Goal: Transaction & Acquisition: Purchase product/service

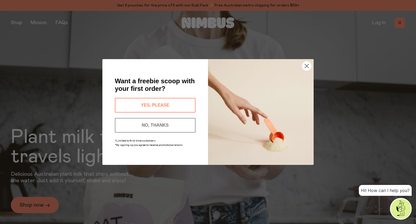
click at [306, 68] on circle "Close dialog" at bounding box center [306, 65] width 9 height 9
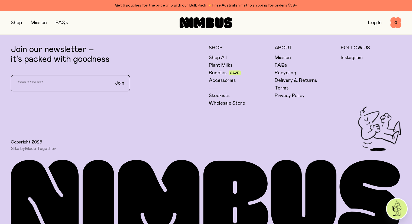
scroll to position [1577, 0]
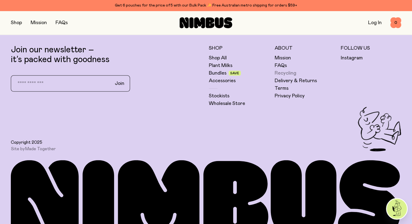
click at [286, 76] on link "Recycling" at bounding box center [285, 73] width 22 height 6
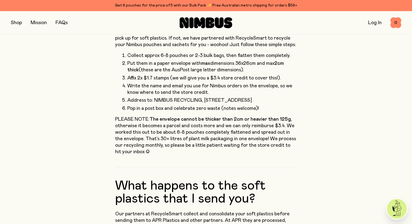
scroll to position [211, 0]
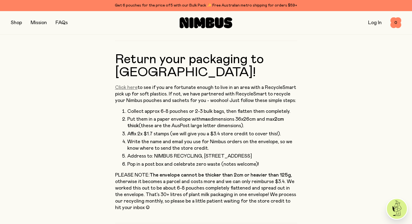
click at [124, 85] on link "Click here" at bounding box center [126, 87] width 22 height 5
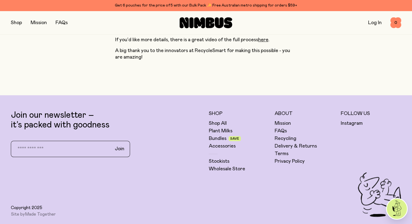
scroll to position [493, 0]
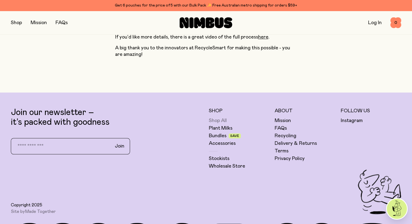
click at [220, 117] on link "Shop All" at bounding box center [218, 120] width 18 height 6
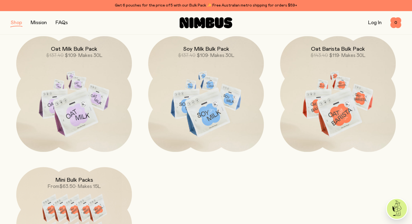
scroll to position [520, 0]
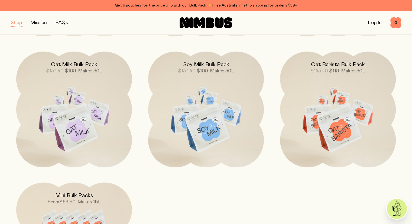
click at [62, 21] on link "FAQs" at bounding box center [61, 22] width 12 height 5
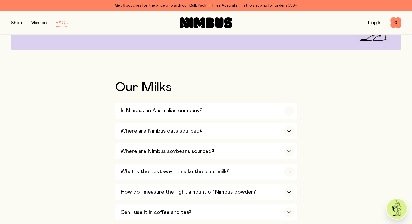
scroll to position [106, 0]
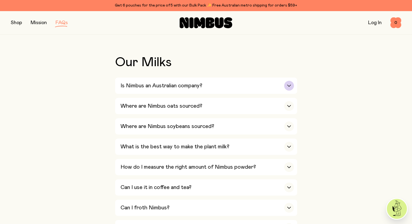
click at [289, 83] on div "button" at bounding box center [289, 86] width 10 height 10
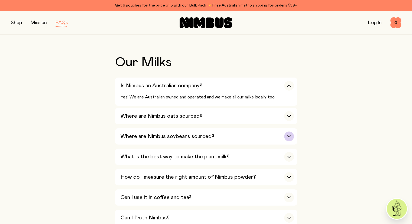
click at [284, 133] on div "Where are Nimbus soybeans sourced?" at bounding box center [206, 136] width 173 height 16
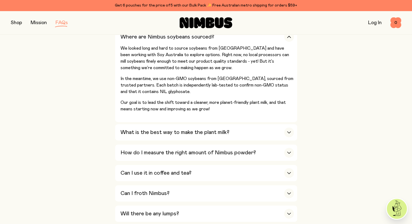
scroll to position [196, 0]
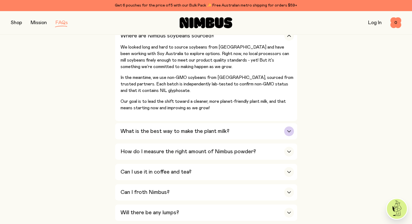
click at [289, 132] on div "button" at bounding box center [289, 131] width 10 height 10
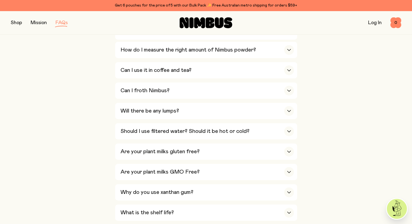
scroll to position [319, 0]
click at [293, 130] on div "button" at bounding box center [289, 131] width 10 height 10
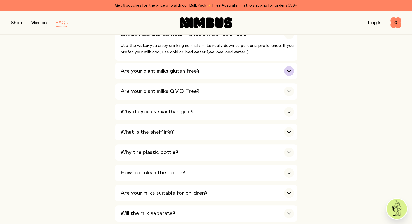
click at [288, 66] on div "button" at bounding box center [289, 71] width 10 height 10
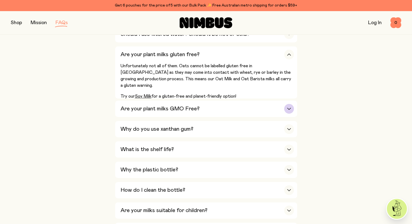
click at [289, 109] on div "button" at bounding box center [289, 109] width 10 height 10
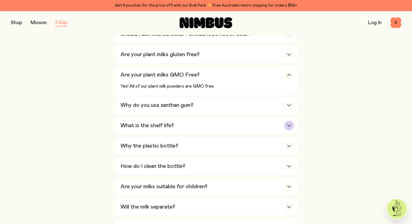
click at [288, 124] on icon "button" at bounding box center [288, 125] width 3 height 2
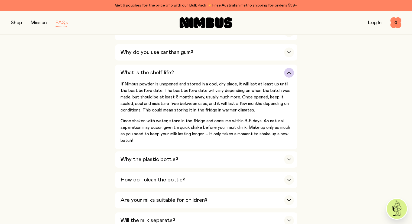
scroll to position [392, 0]
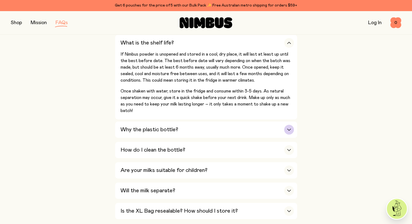
click at [287, 126] on div "button" at bounding box center [289, 129] width 10 height 10
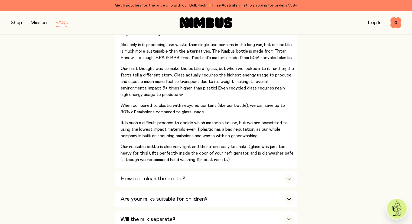
scroll to position [506, 0]
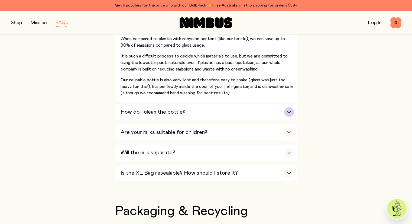
click at [288, 108] on div "button" at bounding box center [289, 112] width 10 height 10
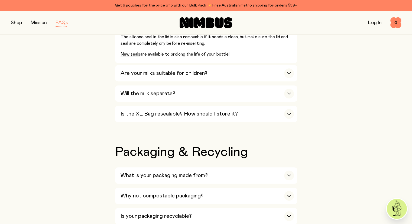
scroll to position [515, 0]
click at [289, 113] on div "button" at bounding box center [289, 114] width 10 height 10
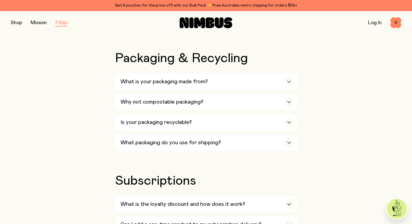
scroll to position [546, 0]
click at [290, 96] on div "button" at bounding box center [289, 101] width 10 height 10
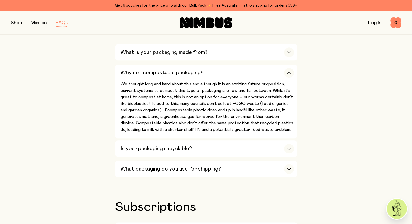
scroll to position [575, 0]
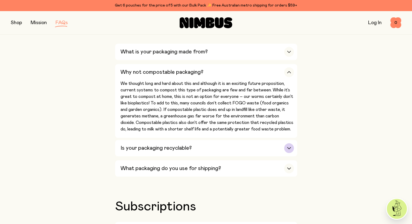
click at [291, 146] on div "button" at bounding box center [289, 148] width 10 height 10
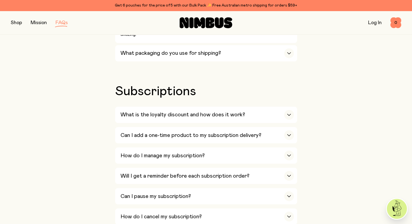
scroll to position [914, 0]
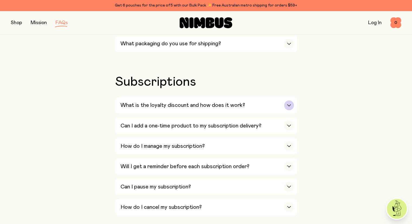
click at [288, 104] on icon "button" at bounding box center [289, 105] width 4 height 2
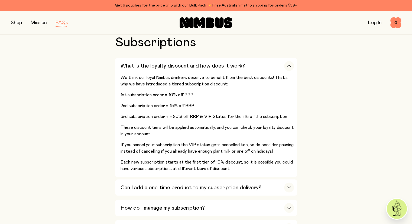
scroll to position [955, 0]
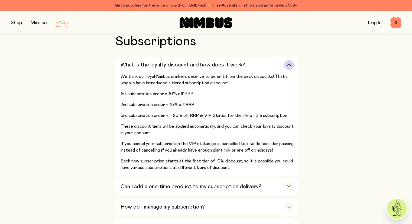
drag, startPoint x: 321, startPoint y: 140, endPoint x: 286, endPoint y: 148, distance: 36.3
click at [286, 148] on p "If you cancel your subscription the VIP status gets cancelled too, so do consid…" at bounding box center [206, 146] width 173 height 13
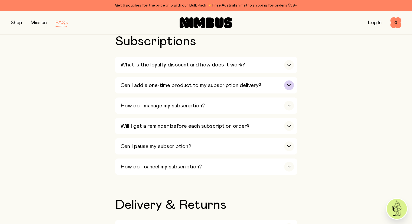
click at [287, 80] on div "button" at bounding box center [289, 85] width 10 height 10
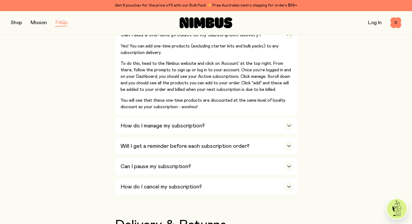
scroll to position [1006, 0]
click at [291, 122] on div "button" at bounding box center [289, 125] width 10 height 10
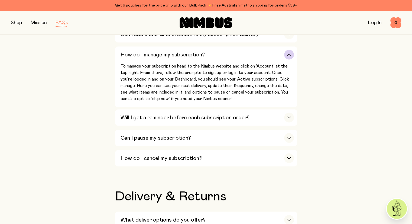
click at [291, 122] on div "What is the loyalty discount and how does it work? We think our loyal Nimbus dr…" at bounding box center [206, 87] width 182 height 162
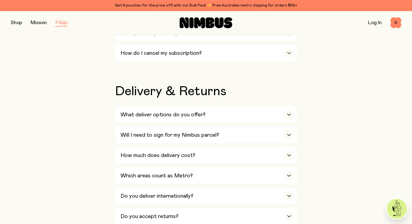
scroll to position [1111, 0]
click at [287, 152] on div "button" at bounding box center [289, 155] width 10 height 10
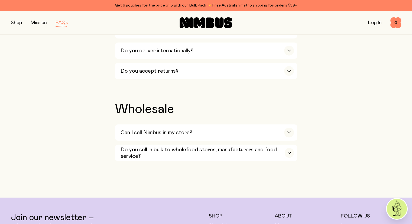
scroll to position [1293, 0]
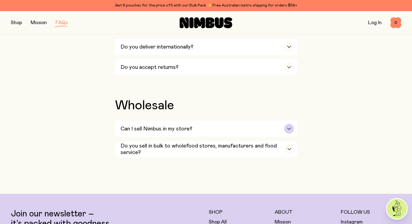
click at [289, 127] on icon "button" at bounding box center [289, 128] width 4 height 2
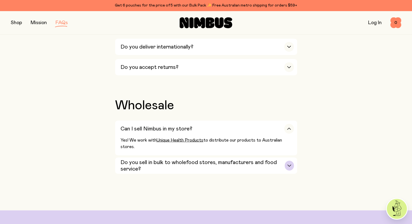
click at [289, 160] on div "button" at bounding box center [288, 165] width 9 height 10
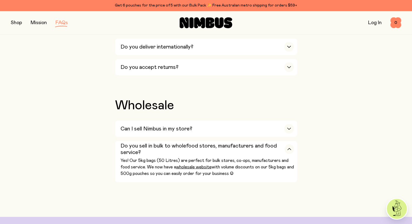
click at [163, 2] on div "Get 6 pouches for the price of 5 with our Bulk Pack ✨ Free Australian metro shi…" at bounding box center [206, 5] width 390 height 6
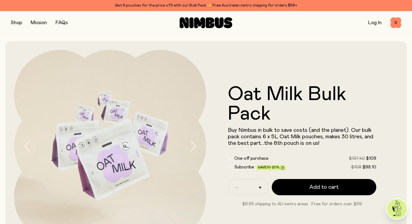
click at [17, 21] on button "button" at bounding box center [16, 23] width 11 height 8
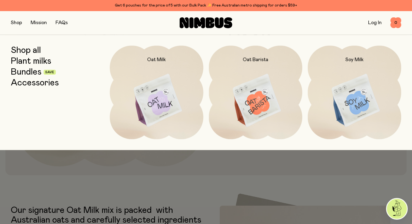
scroll to position [62, 0]
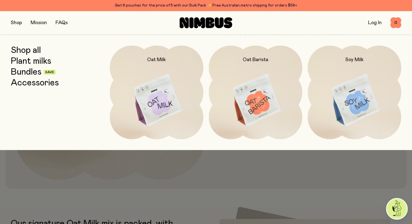
click at [26, 63] on link "Plant milks" at bounding box center [31, 61] width 40 height 10
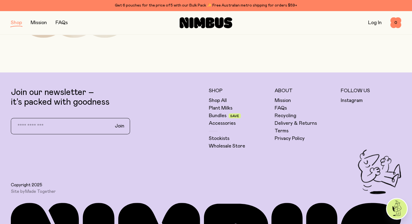
scroll to position [324, 0]
click at [218, 100] on link "Shop All" at bounding box center [218, 100] width 18 height 6
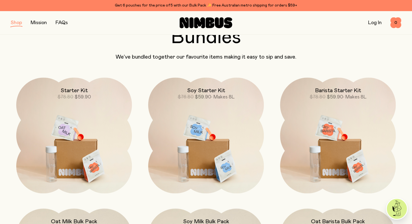
scroll to position [362, 0]
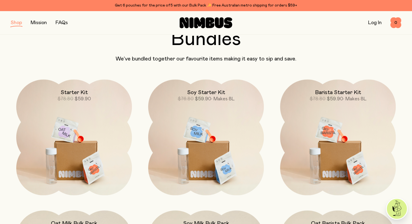
click at [193, 134] on img at bounding box center [206, 147] width 116 height 136
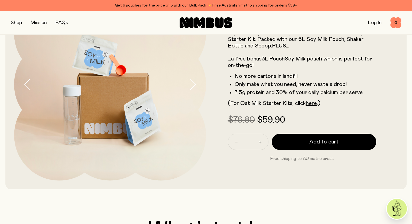
scroll to position [62, 0]
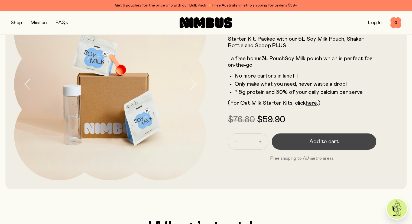
click at [333, 144] on span "Add to cart" at bounding box center [323, 141] width 29 height 8
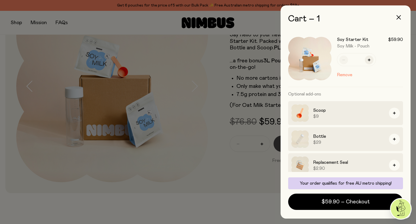
scroll to position [5, 0]
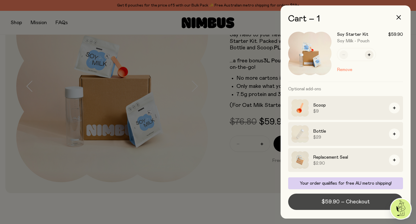
click at [334, 195] on button "$59.90 – Checkout" at bounding box center [345, 201] width 115 height 16
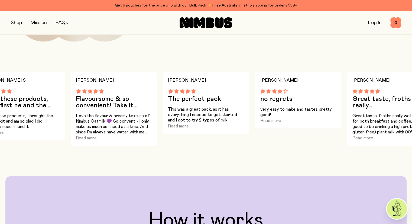
scroll to position [726, 0]
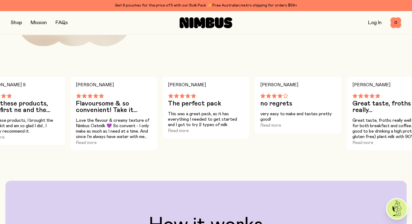
click at [31, 113] on h3 "Love these products, good first ne and the planet." at bounding box center [22, 106] width 76 height 13
click at [179, 134] on button "Read more" at bounding box center [178, 130] width 21 height 6
click at [368, 146] on button "Read more" at bounding box center [362, 142] width 21 height 6
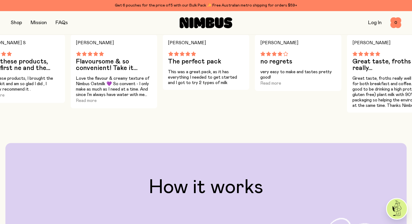
scroll to position [767, 0]
